Goal: Information Seeking & Learning: Learn about a topic

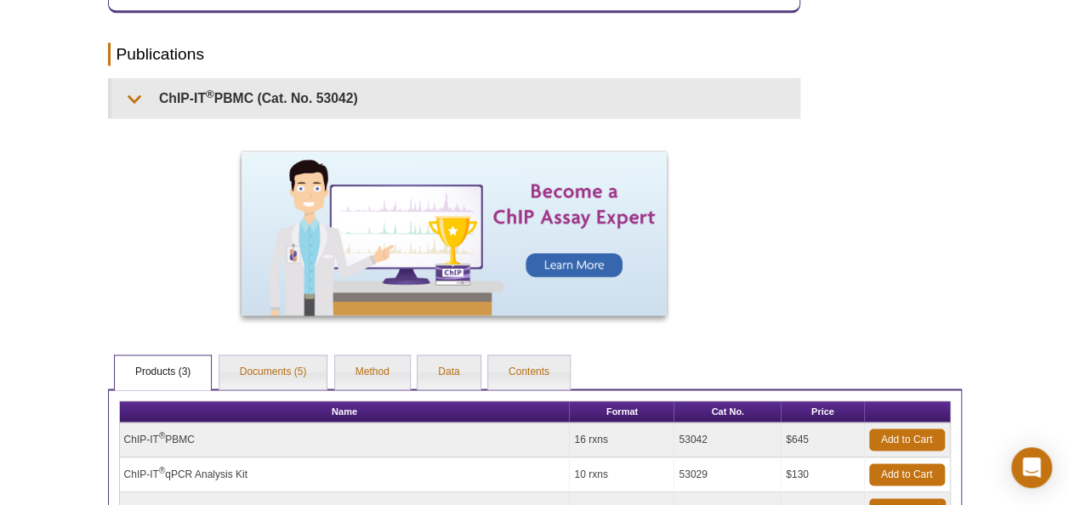
scroll to position [1080, 0]
